Goal: Complete application form

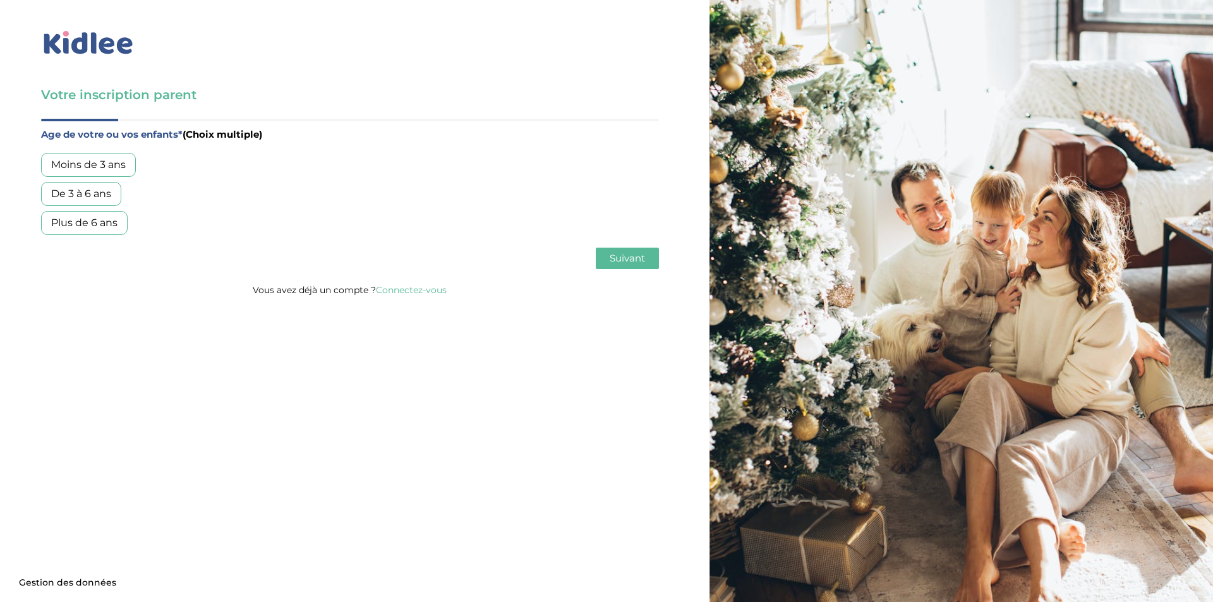
click at [71, 223] on div "Plus de 6 ans" at bounding box center [84, 223] width 87 height 24
click at [109, 202] on div "De 3 à 6 ans" at bounding box center [81, 194] width 80 height 24
click at [629, 258] on span "Suivant" at bounding box center [627, 258] width 35 height 12
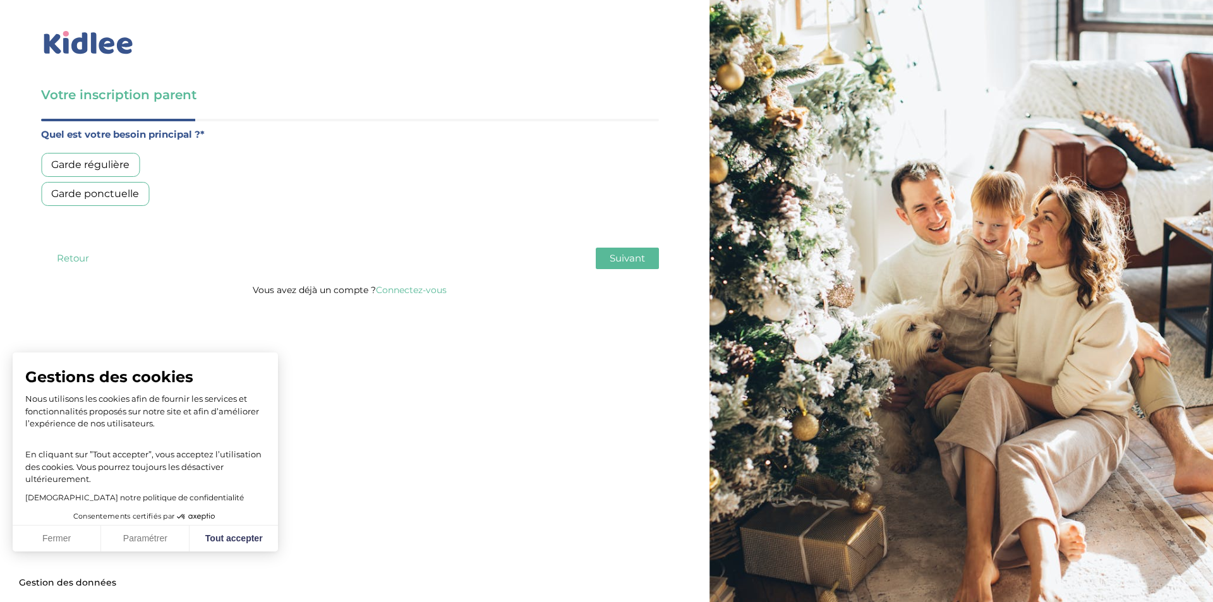
click at [82, 164] on div "Garde régulière" at bounding box center [90, 165] width 99 height 24
drag, startPoint x: 237, startPoint y: 543, endPoint x: 243, endPoint y: 538, distance: 8.1
click at [237, 543] on button "Tout accepter" at bounding box center [234, 539] width 88 height 27
checkbox input "true"
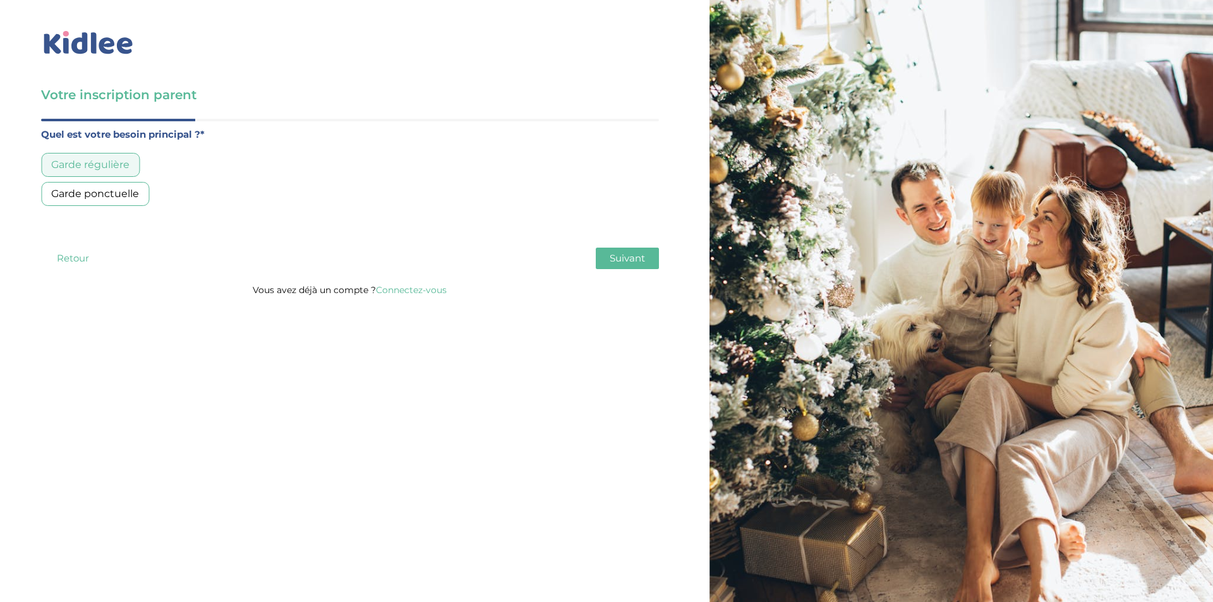
click at [611, 263] on span "Suivant" at bounding box center [627, 258] width 35 height 12
click at [127, 191] on div "Entre 30 et 50h/mois" at bounding box center [104, 194] width 126 height 24
click at [622, 251] on button "Suivant" at bounding box center [627, 258] width 63 height 21
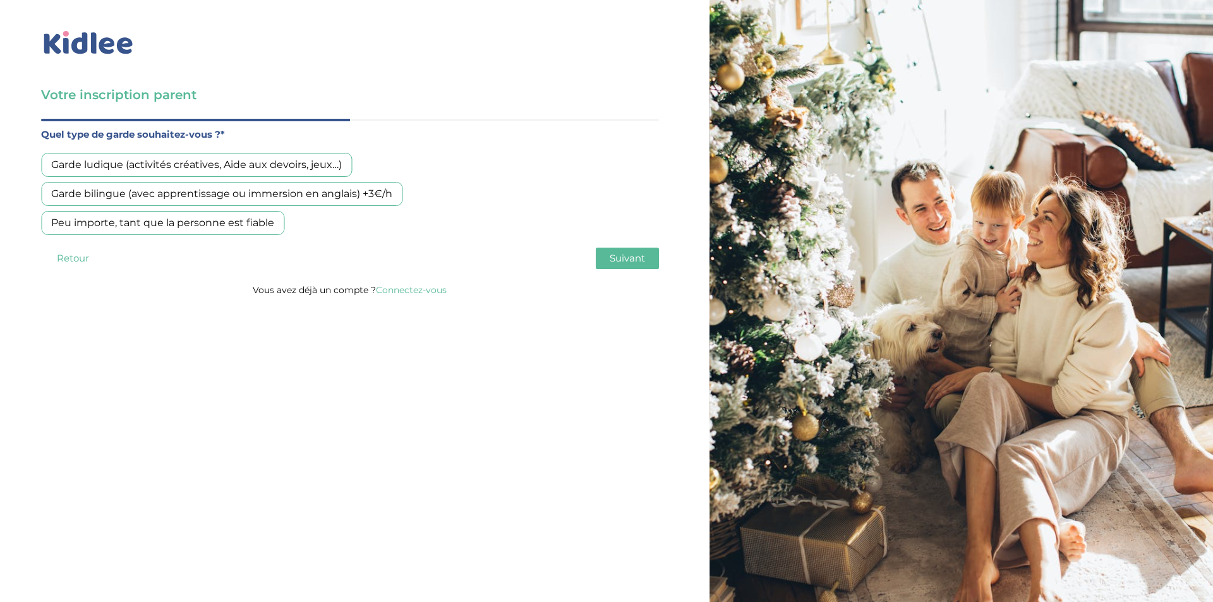
click at [118, 171] on div "Garde ludique (activités créatives, Aide aux devoirs, jeux…)" at bounding box center [196, 165] width 311 height 24
click at [118, 189] on div "Garde bilingue (avec apprentissage ou immersion en anglais) +3€/h" at bounding box center [221, 194] width 361 height 24
click at [152, 222] on div "Peu importe, tant que la personne est fiable" at bounding box center [162, 223] width 243 height 24
click at [627, 258] on span "Suivant" at bounding box center [627, 258] width 35 height 12
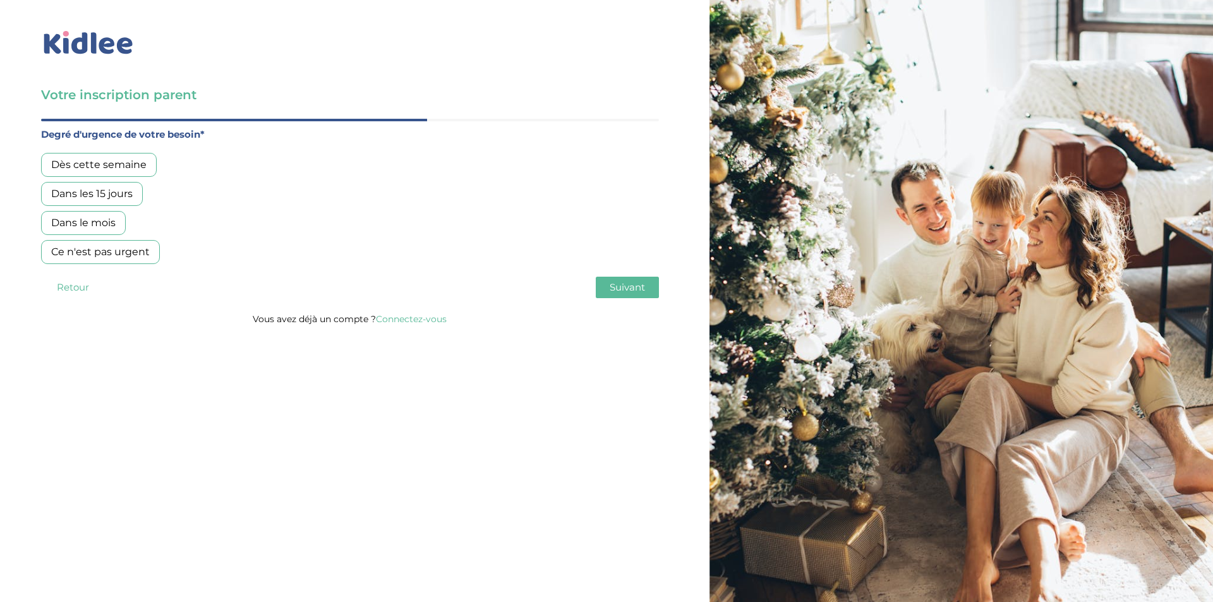
click at [69, 220] on div "Dans le mois" at bounding box center [83, 223] width 85 height 24
click at [624, 283] on span "Suivant" at bounding box center [627, 287] width 35 height 12
click at [81, 194] on div "Oui, en direct ou via cercle proche" at bounding box center [136, 194] width 191 height 24
click at [641, 284] on span "Suivant" at bounding box center [627, 287] width 35 height 12
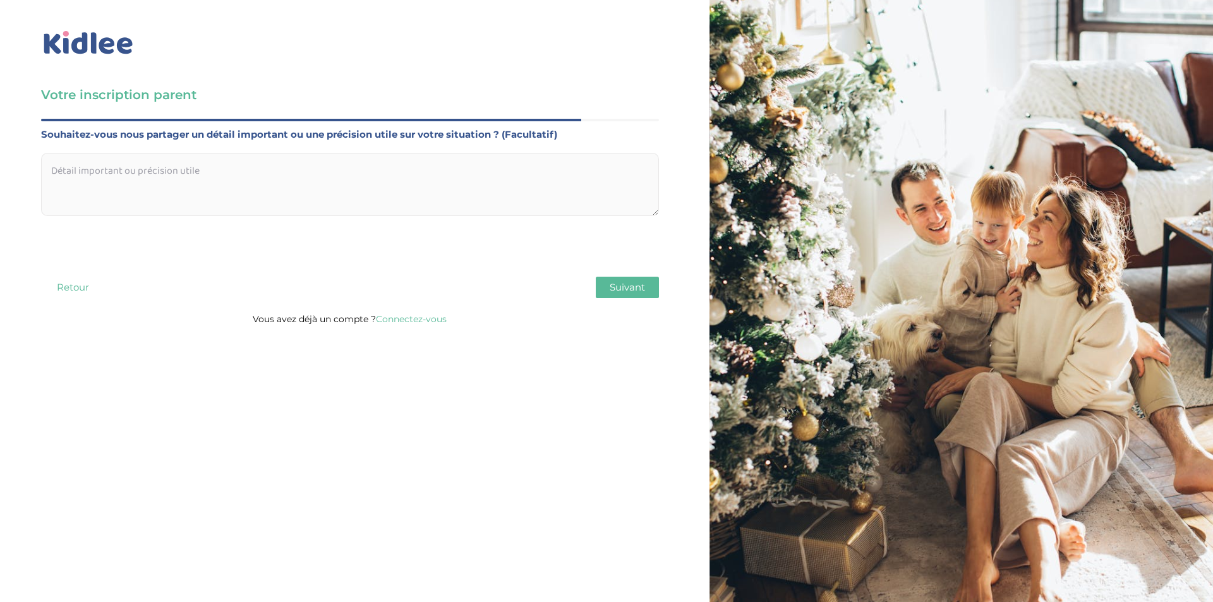
click at [613, 286] on span "Suivant" at bounding box center [627, 287] width 35 height 12
